Goal: Transaction & Acquisition: Download file/media

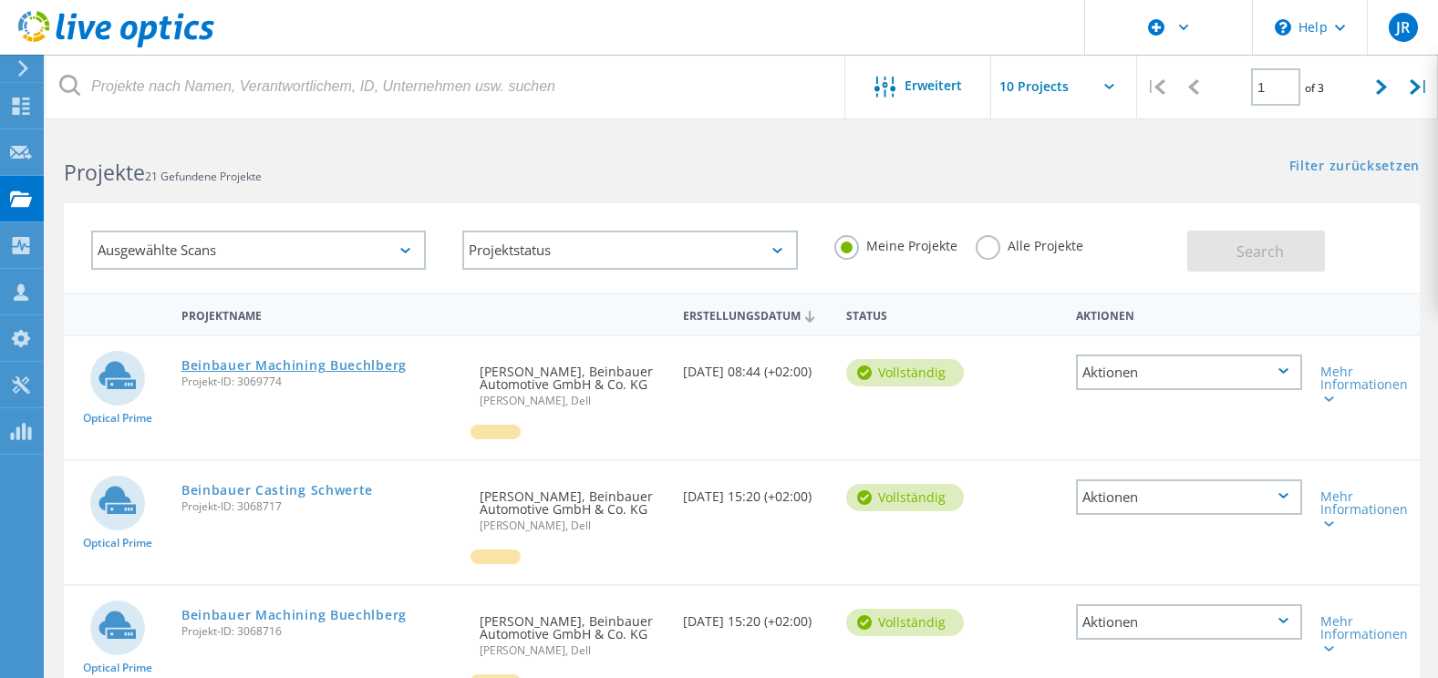
click at [351, 365] on link "Beinbauer Machining Buechlberg" at bounding box center [293, 365] width 225 height 13
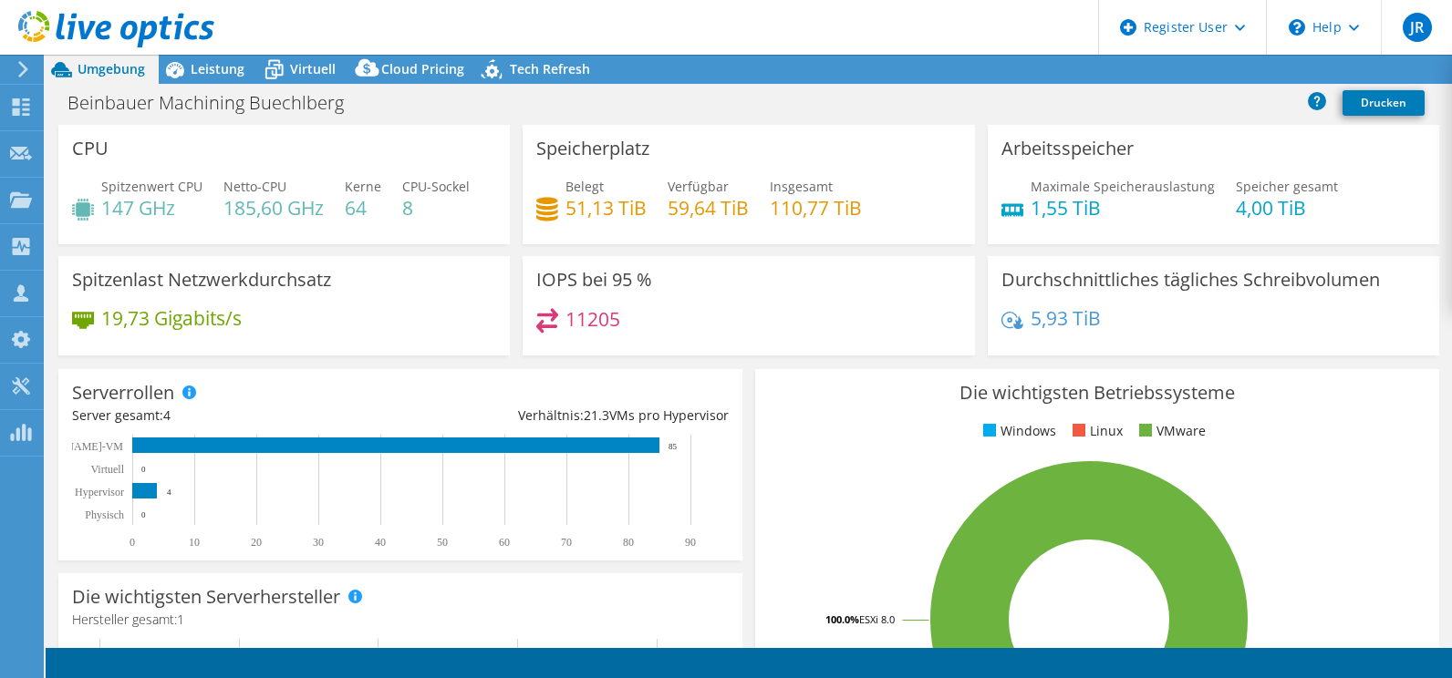
select select "USD"
click at [1082, 77] on link "Reports" at bounding box center [1101, 70] width 88 height 28
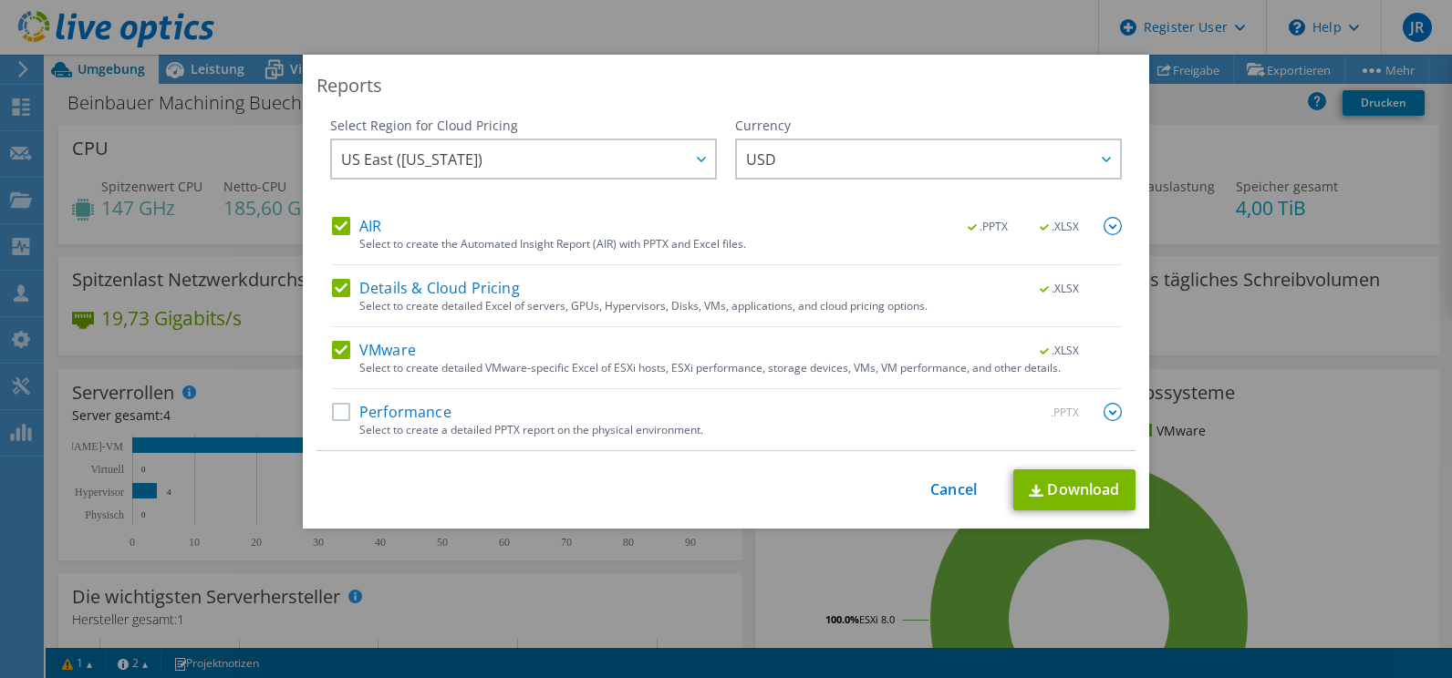
click at [339, 295] on label "Details & Cloud Pricing" at bounding box center [426, 288] width 188 height 18
click at [0, 0] on input "Details & Cloud Pricing" at bounding box center [0, 0] width 0 height 0
click at [334, 214] on div "Select Region for Cloud Pricing Asia Pacific ([GEOGRAPHIC_DATA]) [GEOGRAPHIC_DA…" at bounding box center [523, 167] width 387 height 100
click at [334, 222] on label "AIR" at bounding box center [356, 226] width 49 height 18
click at [0, 0] on input "AIR" at bounding box center [0, 0] width 0 height 0
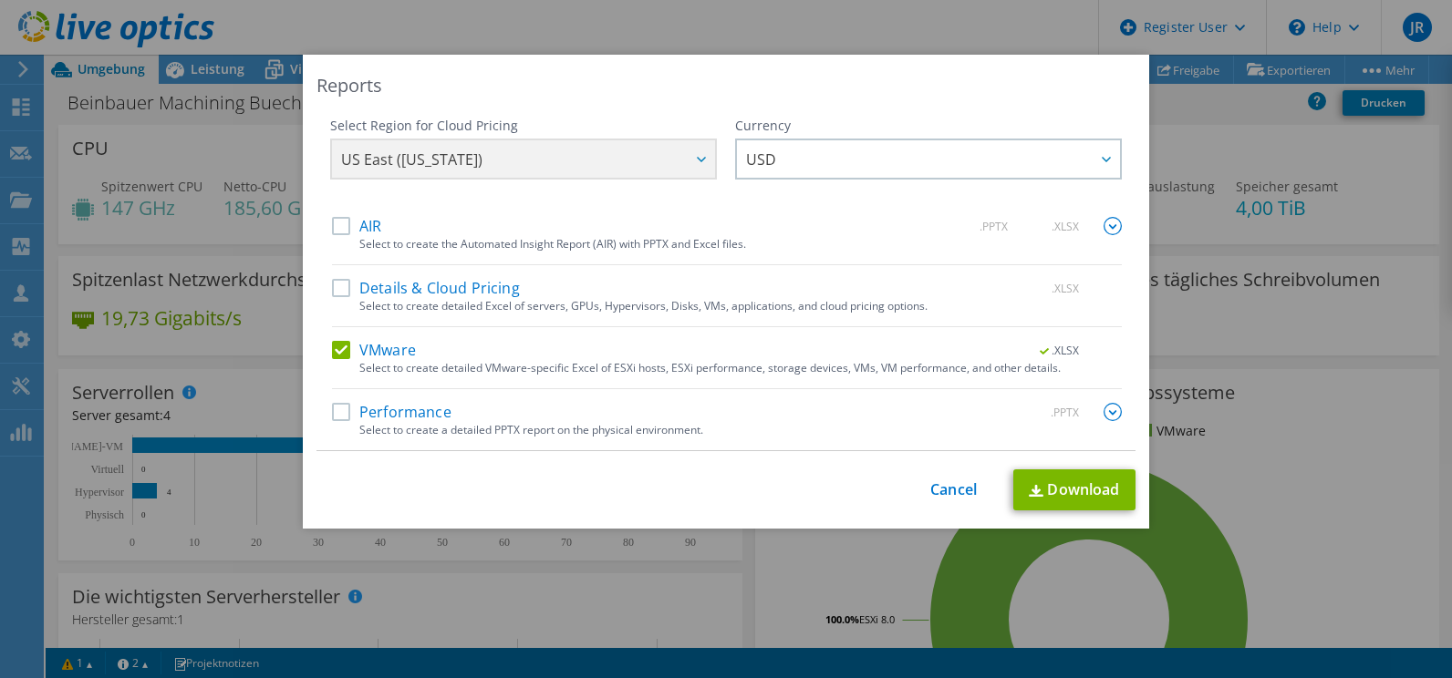
click at [969, 136] on div "Currency ARS AUD BRL CAD CHF CLP CNY DKK EUR GBP HKD HUF INR JPY MXN MYR NOK NZ…" at bounding box center [928, 167] width 387 height 100
click at [944, 158] on span "USD" at bounding box center [933, 158] width 374 height 37
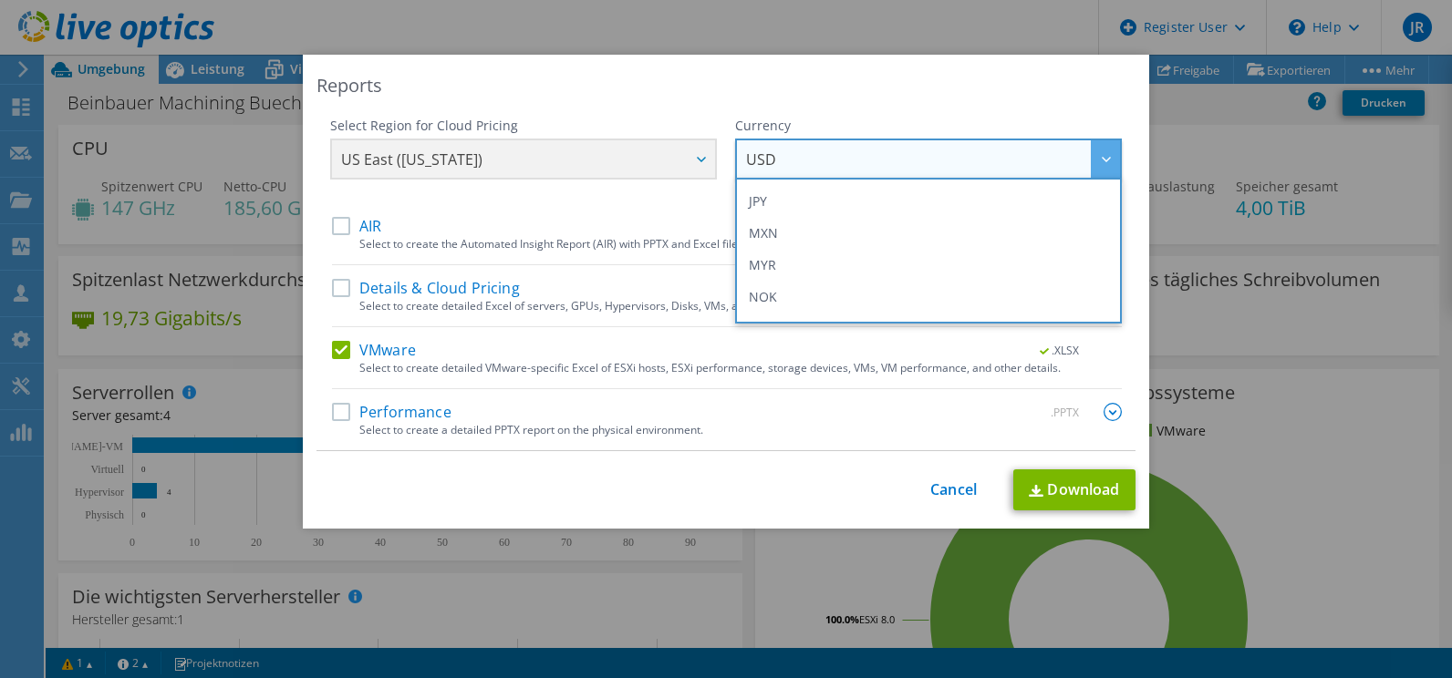
scroll to position [547, 0]
click at [906, 120] on div "Currency" at bounding box center [928, 126] width 387 height 18
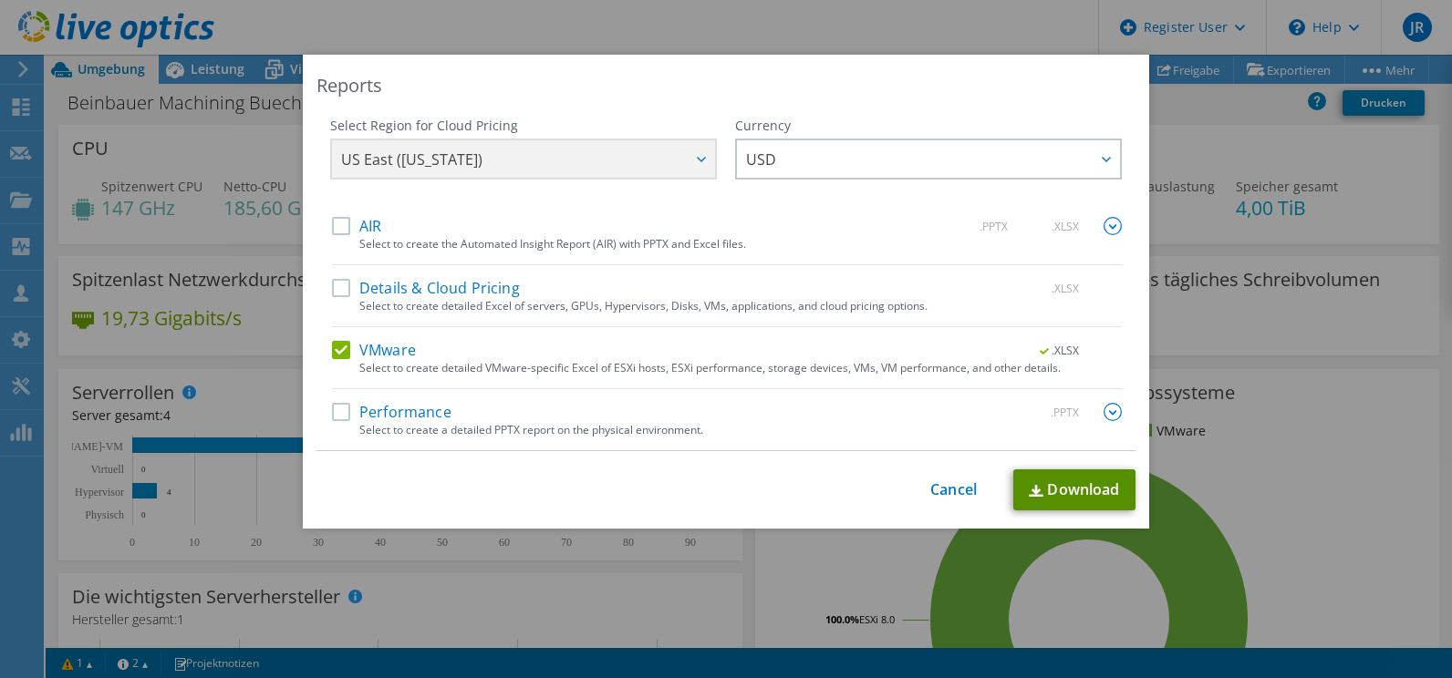
click at [1065, 489] on link "Download" at bounding box center [1074, 490] width 122 height 41
click at [1392, 193] on div "Reports Select Region for Cloud Pricing Asia Pacific ([GEOGRAPHIC_DATA]) [GEOGR…" at bounding box center [726, 339] width 1452 height 569
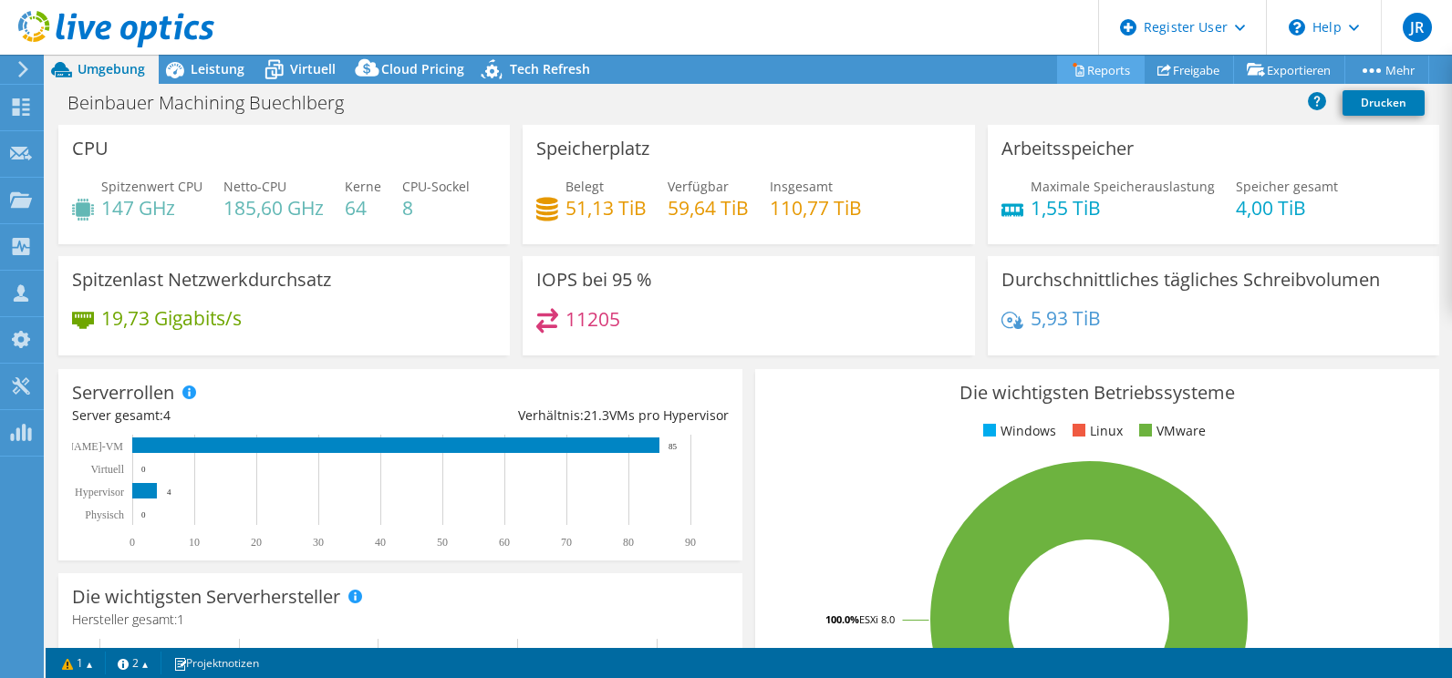
click at [1075, 71] on link "Reports" at bounding box center [1101, 70] width 88 height 28
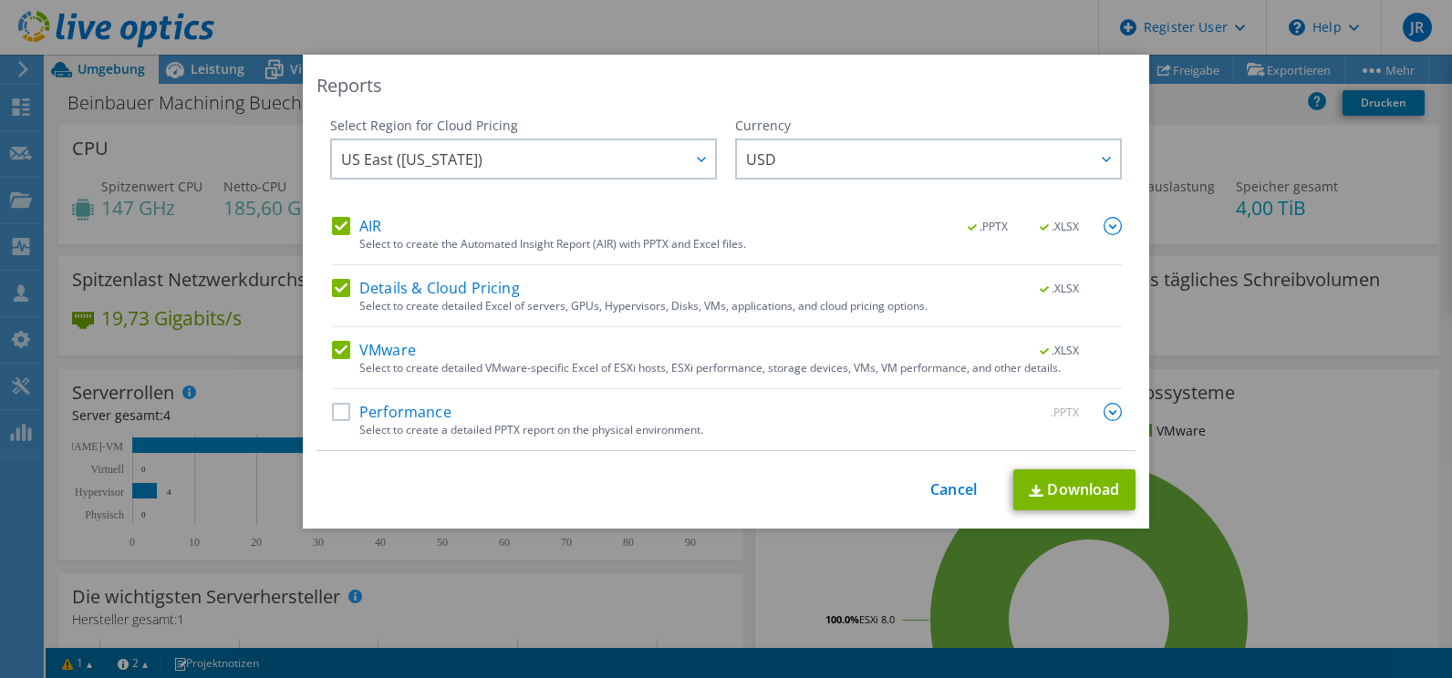
click at [338, 225] on label "AIR" at bounding box center [356, 226] width 49 height 18
click at [0, 0] on input "AIR" at bounding box center [0, 0] width 0 height 0
click at [336, 289] on label "Details & Cloud Pricing" at bounding box center [426, 288] width 188 height 18
click at [0, 0] on input "Details & Cloud Pricing" at bounding box center [0, 0] width 0 height 0
click at [961, 488] on link "Cancel" at bounding box center [953, 489] width 47 height 17
